Goal: Transaction & Acquisition: Book appointment/travel/reservation

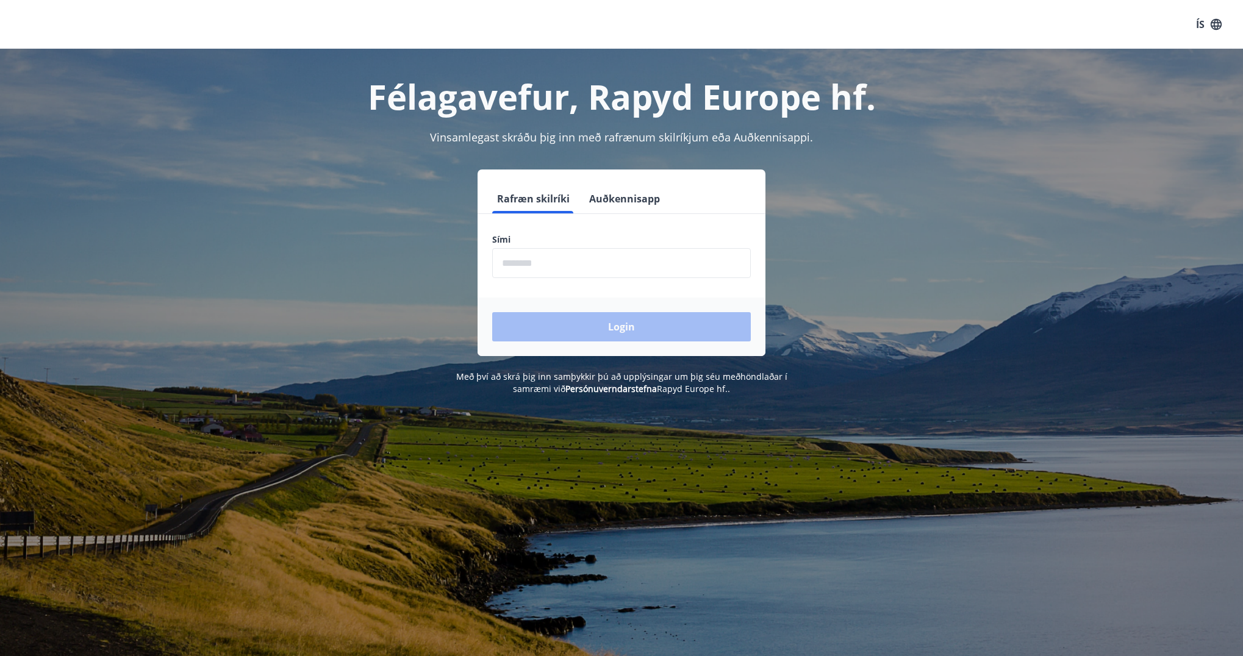
click at [570, 266] on input "phone" at bounding box center [621, 263] width 259 height 30
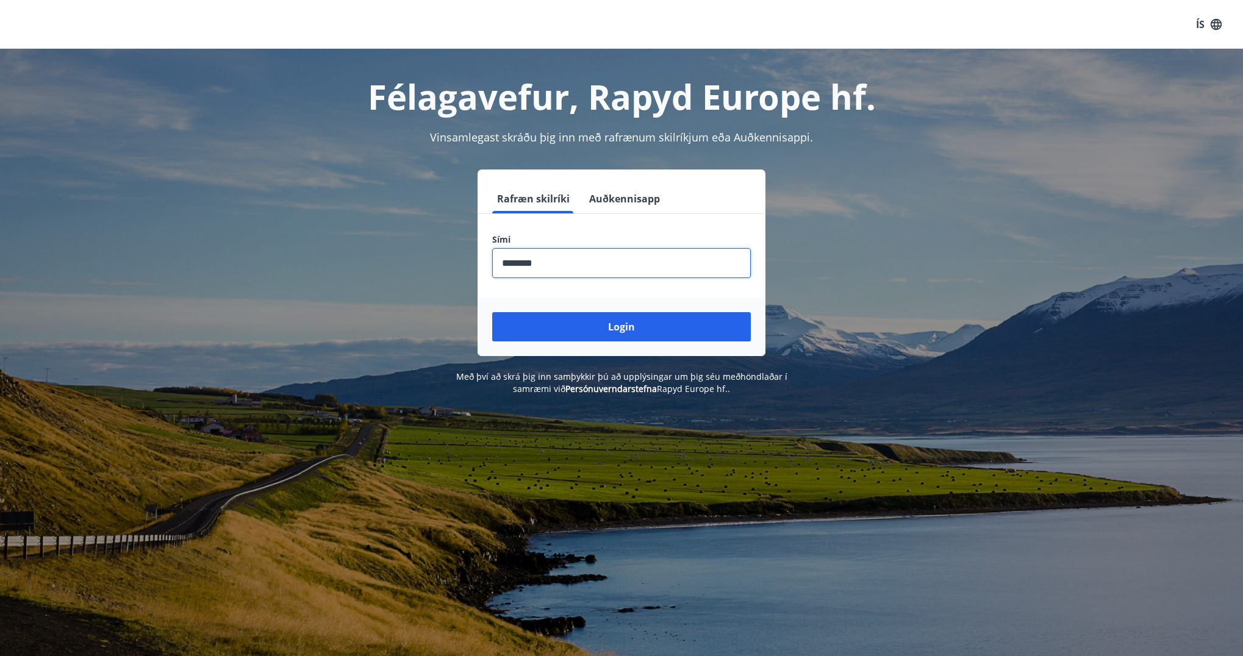
type input "********"
click at [492, 312] on button "Login" at bounding box center [621, 326] width 259 height 29
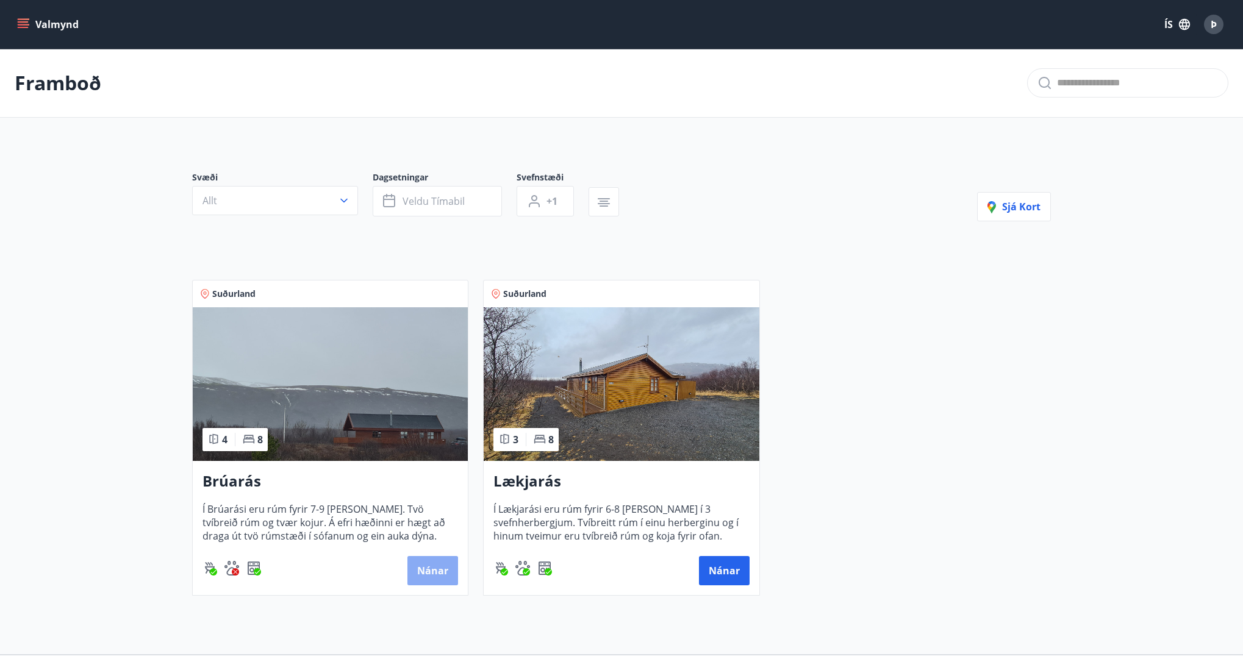
click at [434, 563] on button "Nánar" at bounding box center [432, 570] width 51 height 29
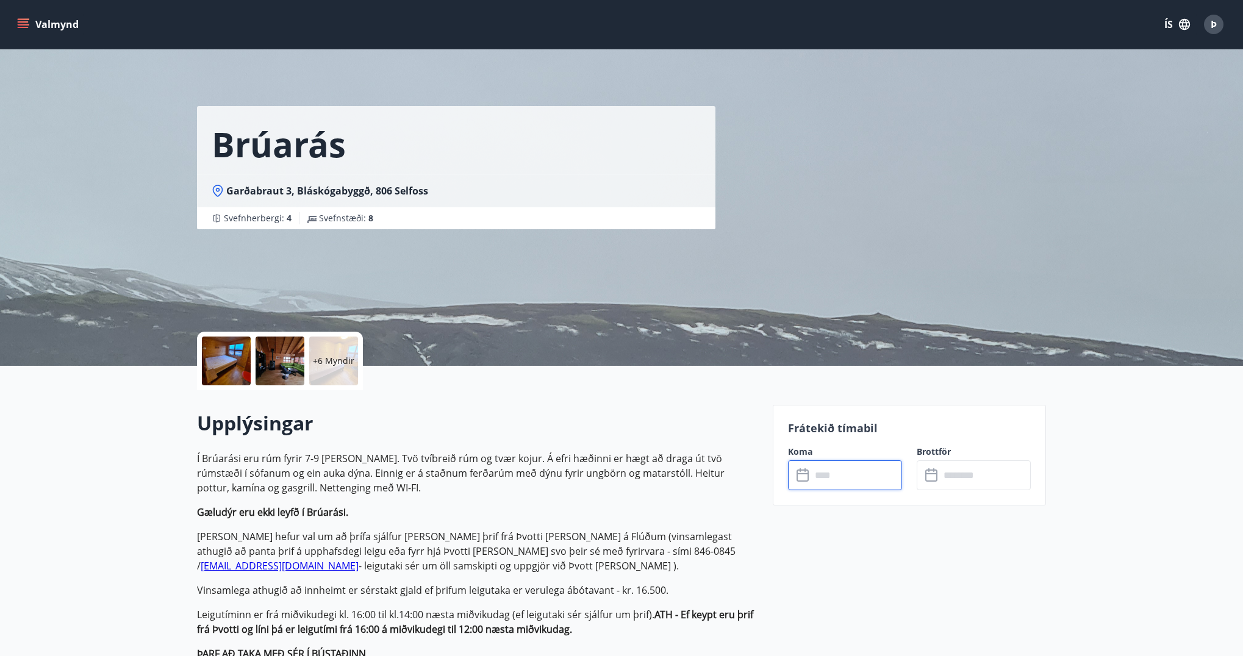
click at [834, 480] on input "text" at bounding box center [856, 475] width 91 height 30
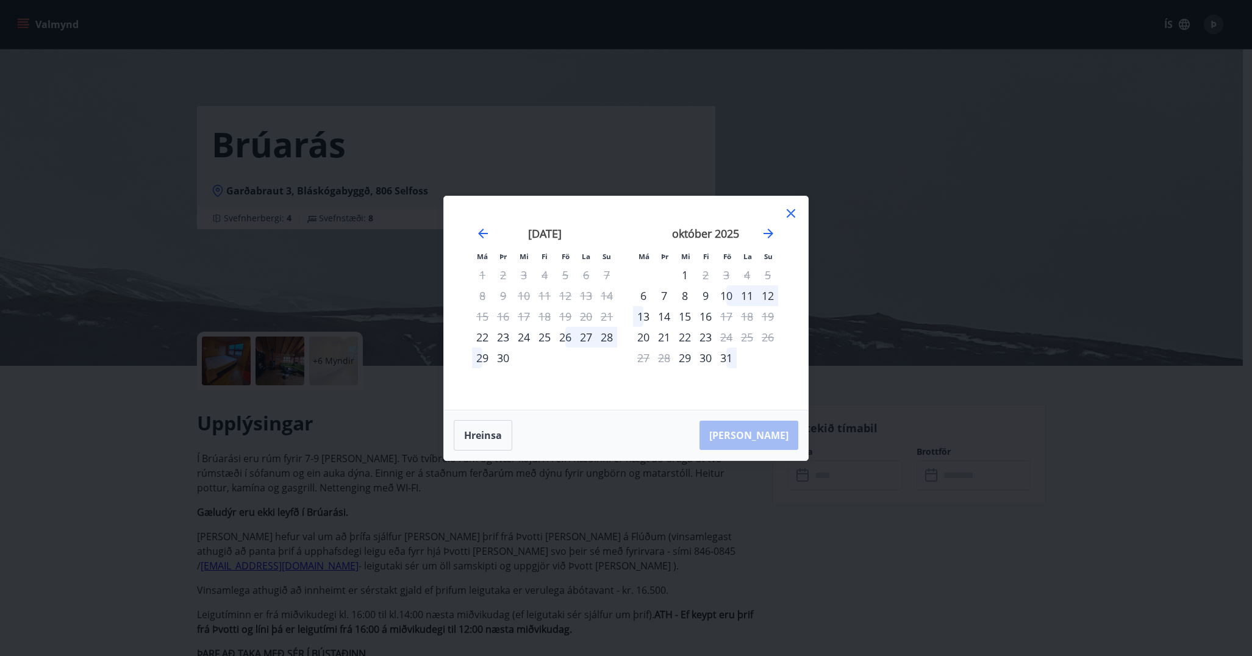
click at [726, 294] on div "10" at bounding box center [726, 295] width 21 height 21
click at [641, 317] on div "13" at bounding box center [643, 316] width 21 height 21
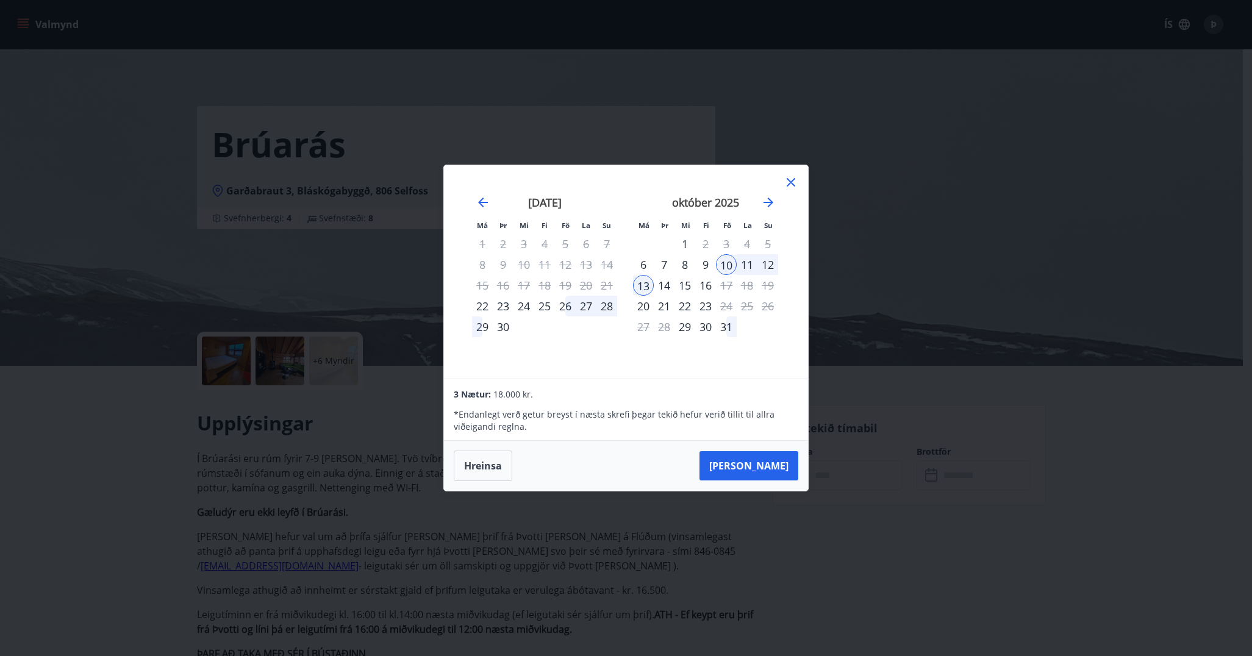
click at [724, 265] on div "10" at bounding box center [726, 264] width 21 height 21
click at [769, 263] on div "12" at bounding box center [767, 264] width 21 height 21
click at [727, 268] on div "10" at bounding box center [726, 264] width 21 height 21
click at [746, 264] on div "11" at bounding box center [747, 264] width 21 height 21
drag, startPoint x: 776, startPoint y: 265, endPoint x: 754, endPoint y: 261, distance: 22.9
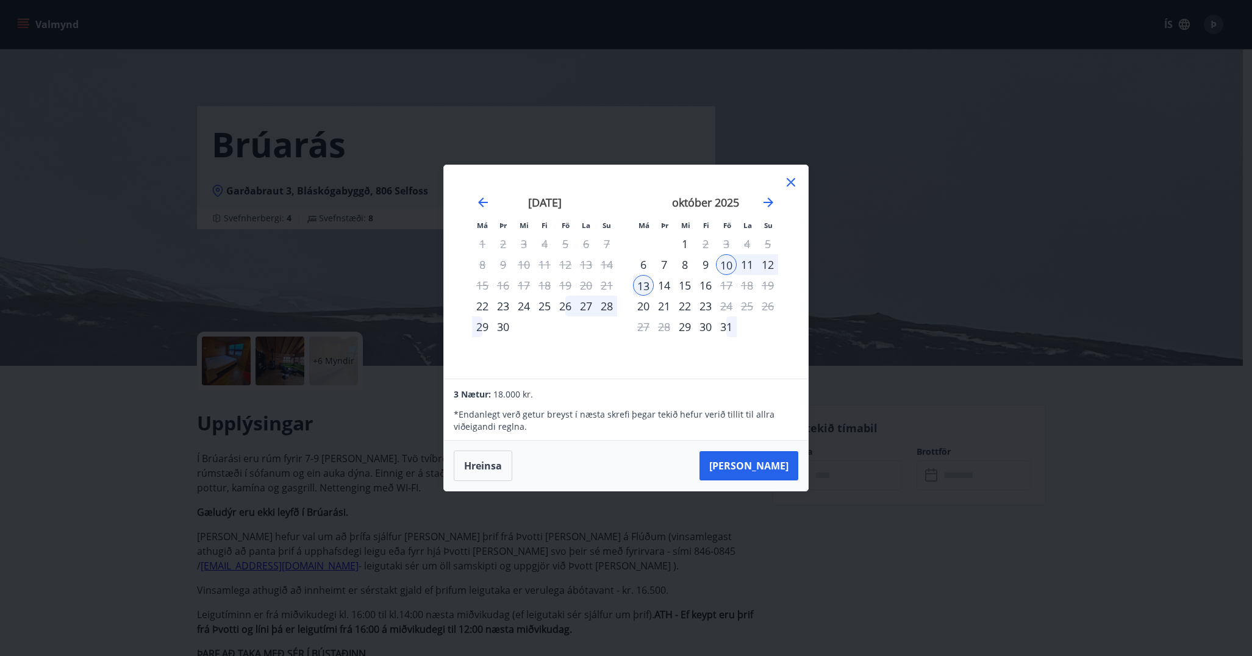
click at [771, 263] on div "12" at bounding box center [767, 264] width 21 height 21
click at [727, 266] on div "10" at bounding box center [726, 264] width 21 height 21
click at [491, 466] on button "Hreinsa" at bounding box center [483, 466] width 59 height 30
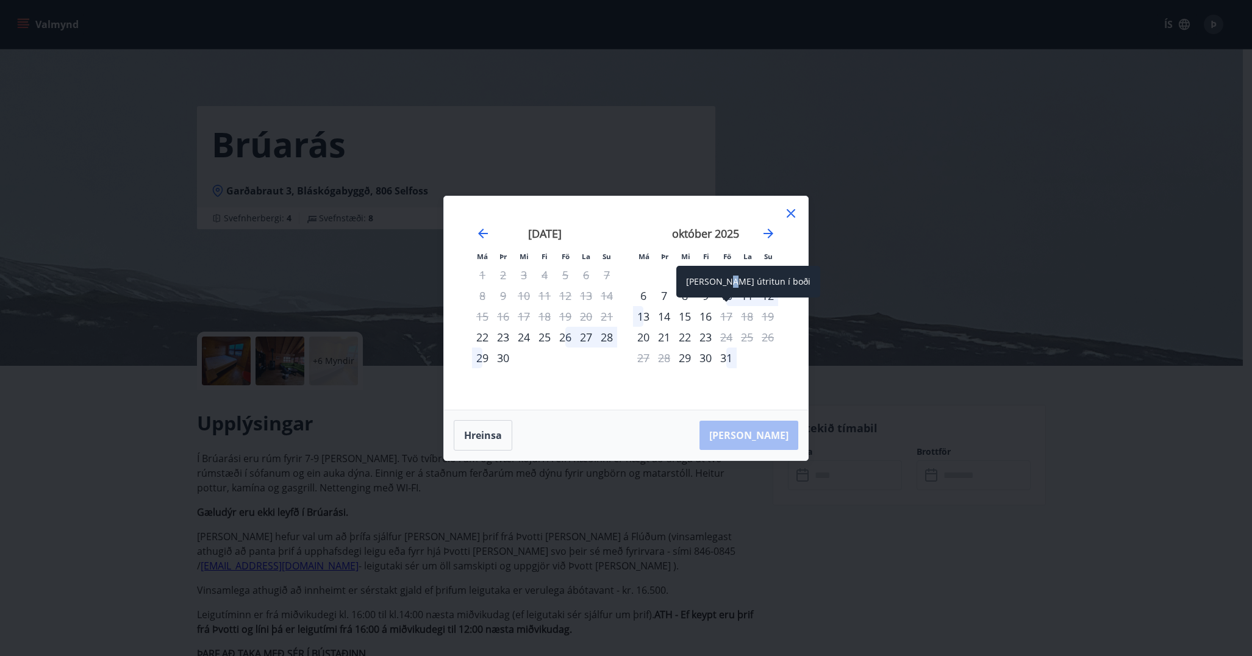
click at [725, 293] on div "Aðeins útritun í boði" at bounding box center [748, 282] width 144 height 32
click at [728, 296] on div "10" at bounding box center [726, 295] width 21 height 21
click at [768, 296] on div "12" at bounding box center [767, 295] width 21 height 21
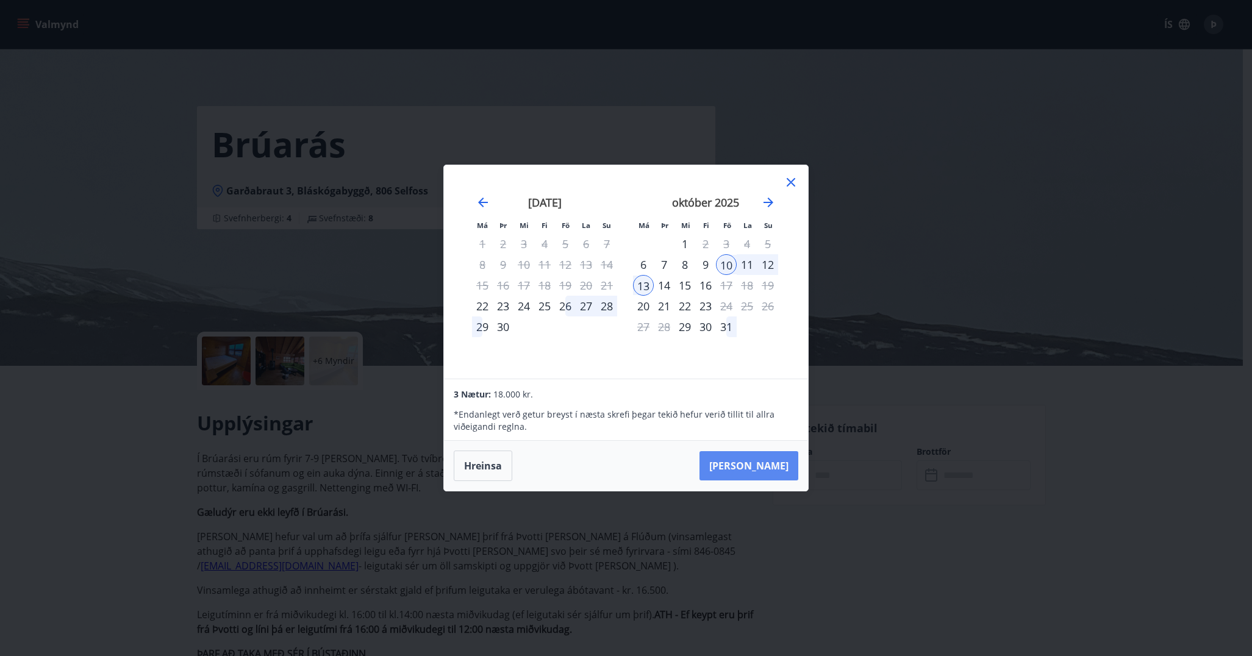
click at [774, 462] on button "Taka Frá" at bounding box center [748, 465] width 99 height 29
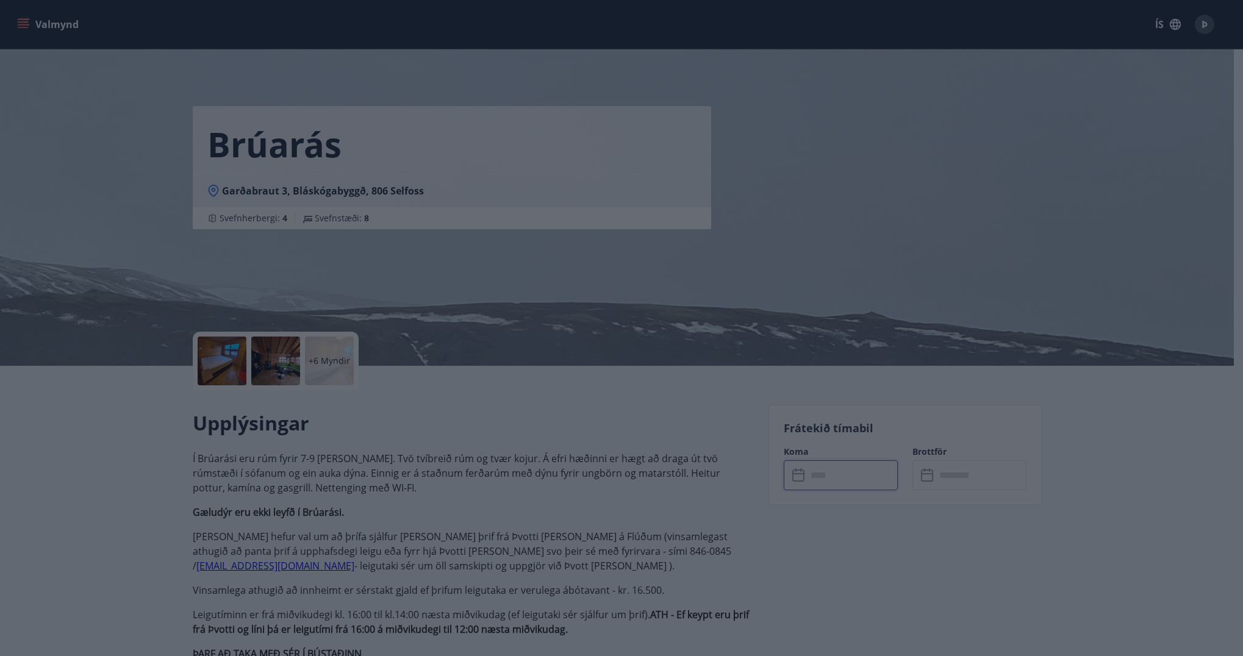
type input "******"
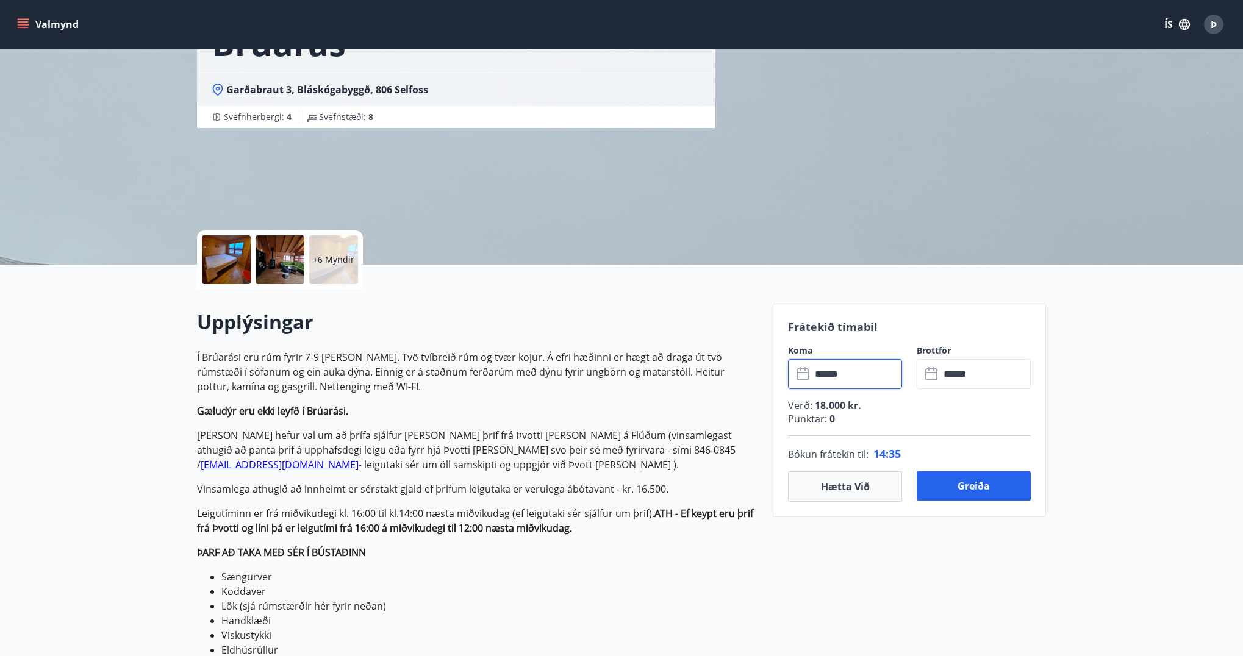
scroll to position [122, 0]
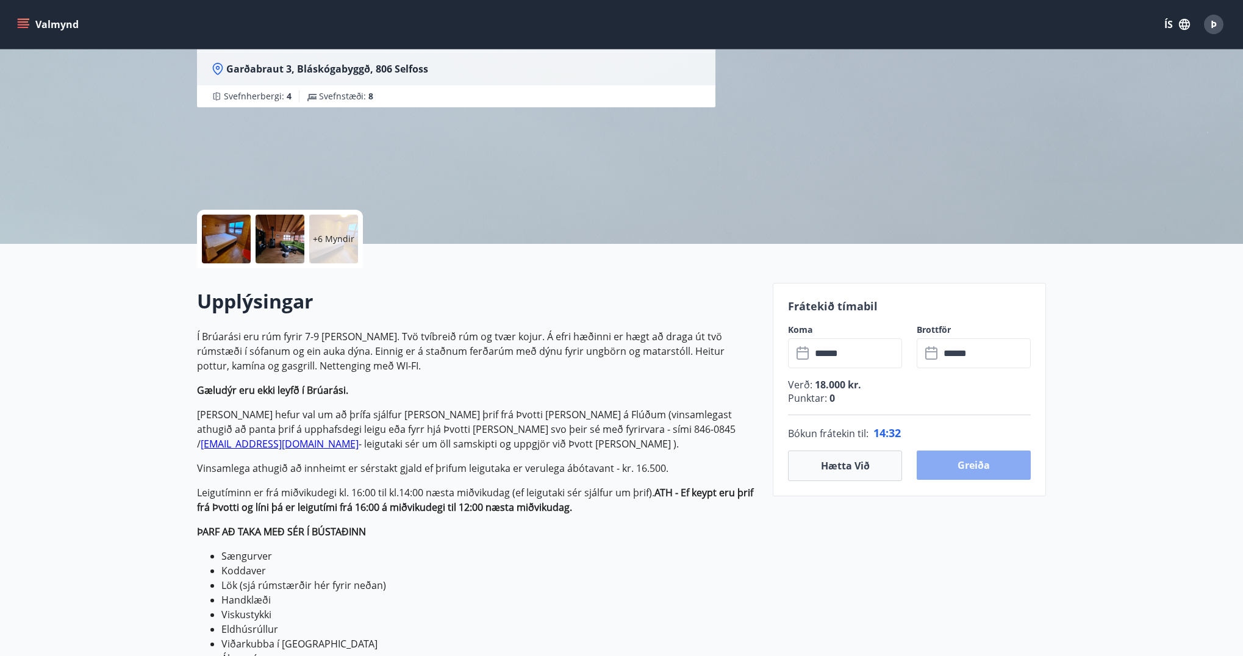
click at [987, 466] on button "Greiða" at bounding box center [974, 465] width 114 height 29
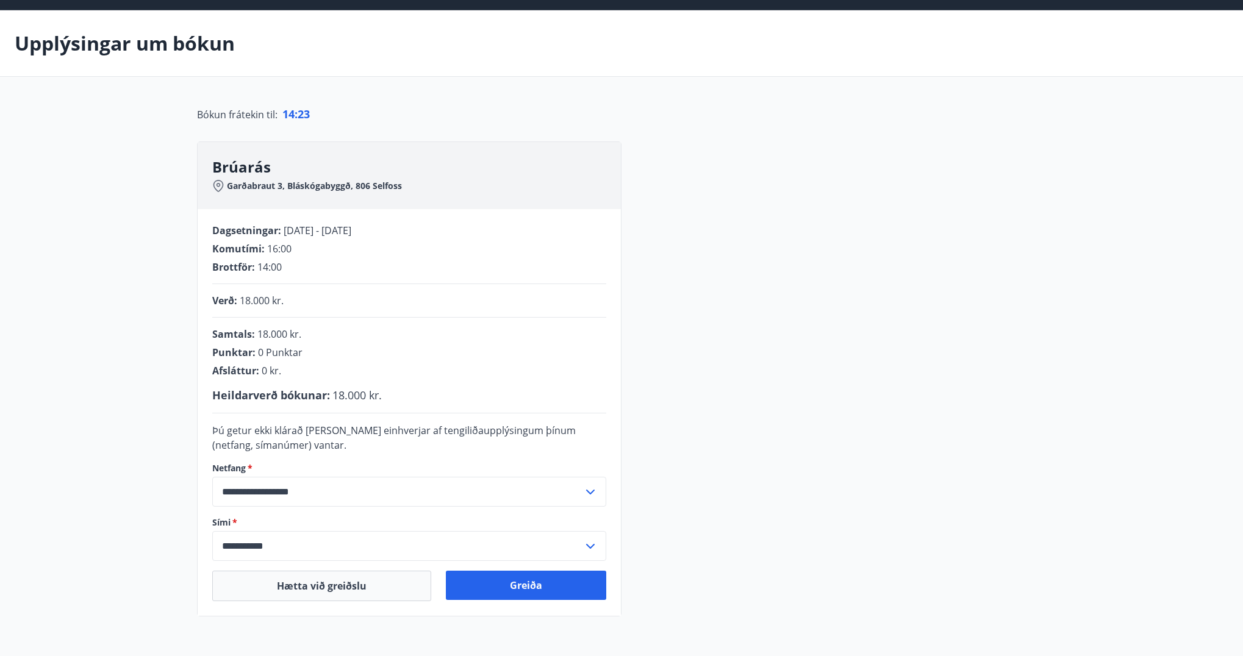
scroll to position [61, 0]
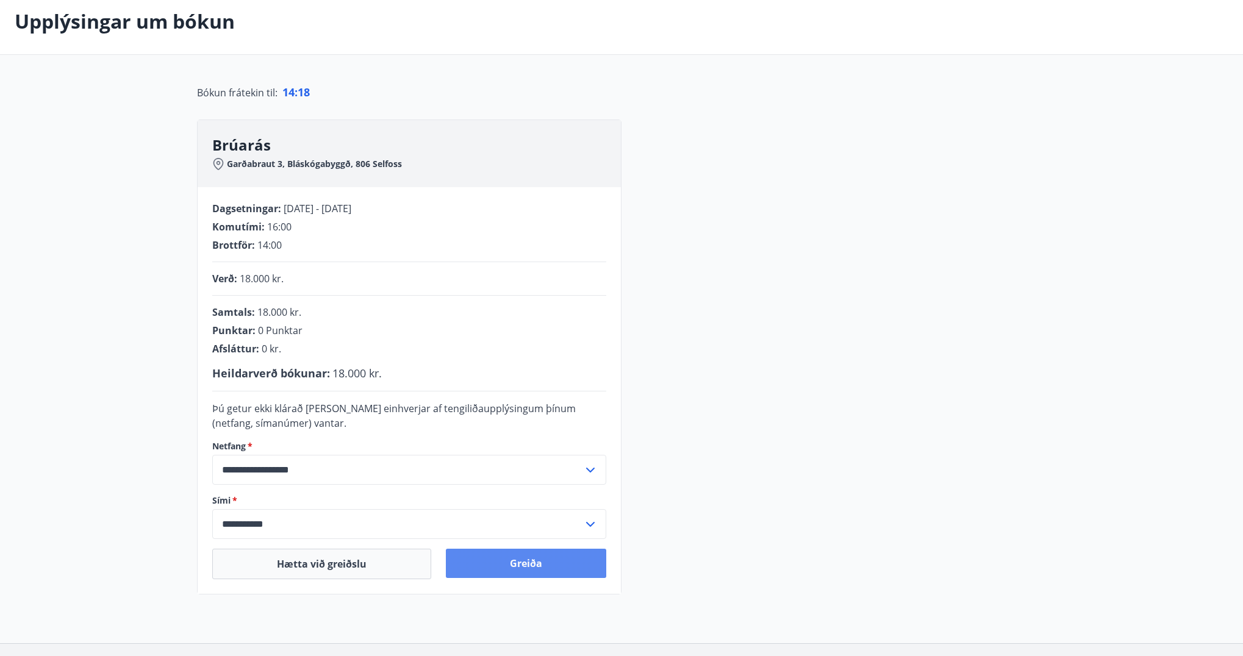
click at [551, 563] on button "Greiða" at bounding box center [526, 563] width 160 height 29
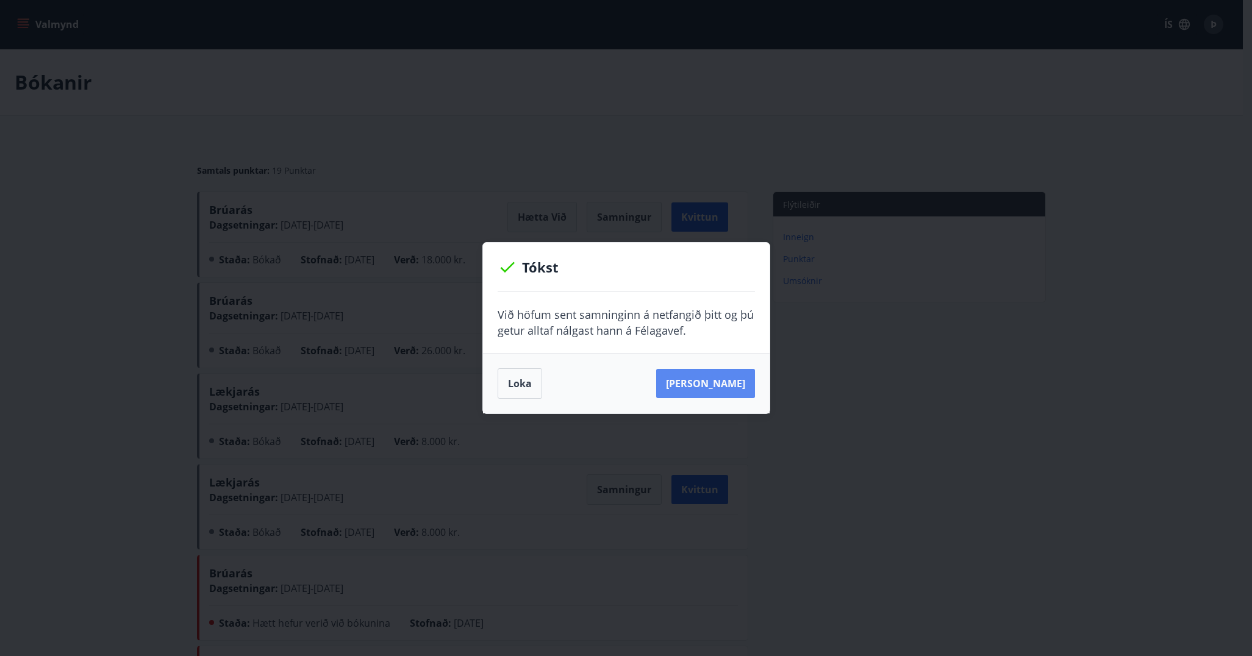
click at [696, 384] on button "Sjá samning" at bounding box center [705, 383] width 99 height 29
click at [518, 388] on button "Loka" at bounding box center [520, 383] width 45 height 30
